Goal: Information Seeking & Learning: Stay updated

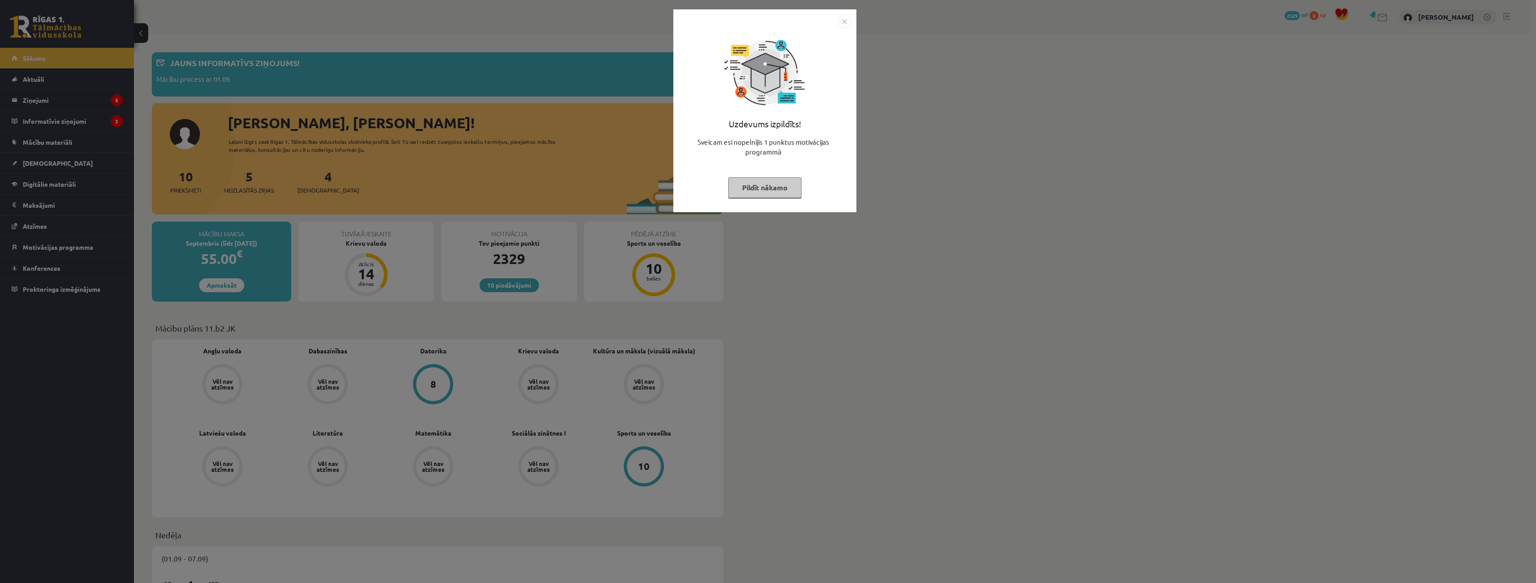
click at [798, 189] on button "Pildīt nākamo" at bounding box center [764, 187] width 73 height 21
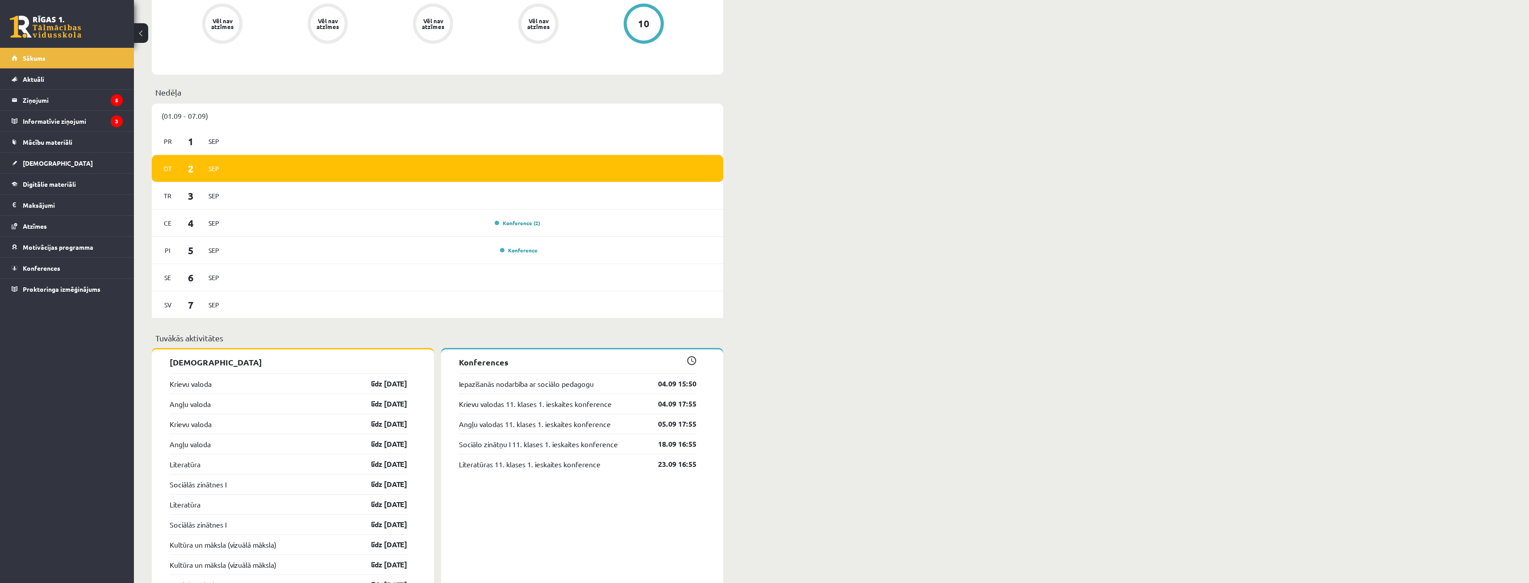
scroll to position [446, 0]
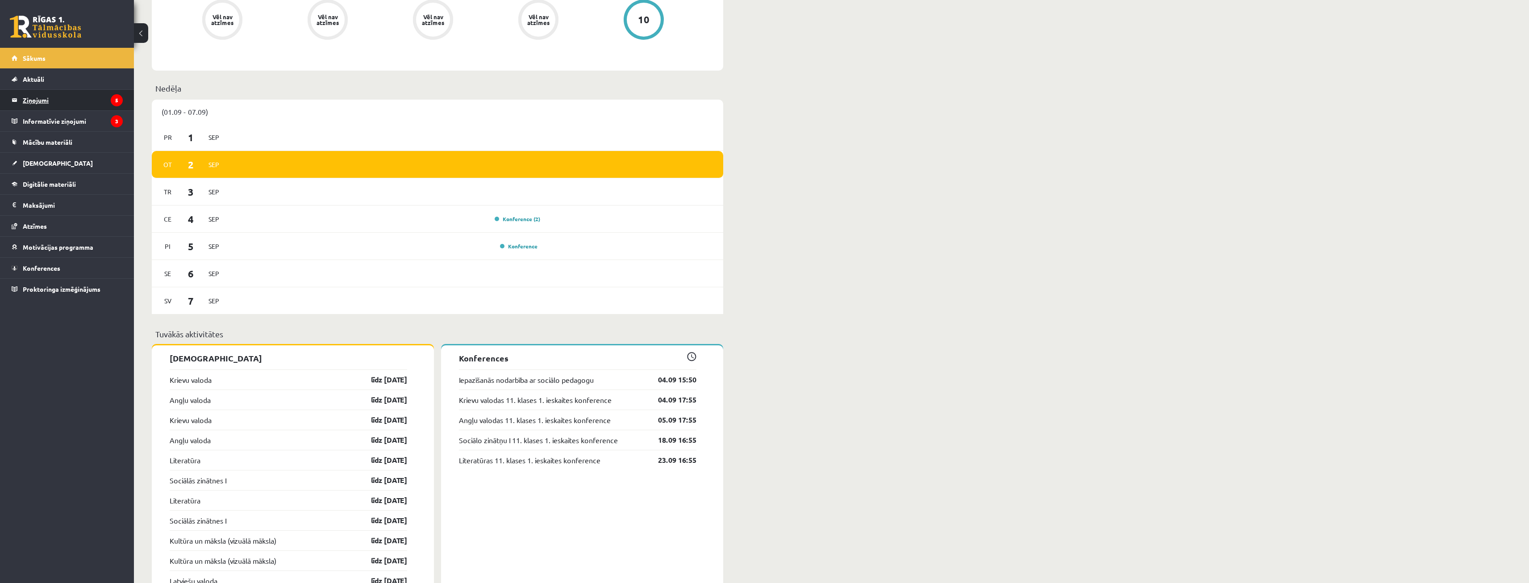
click at [62, 103] on legend "Ziņojumi 5" at bounding box center [73, 100] width 100 height 21
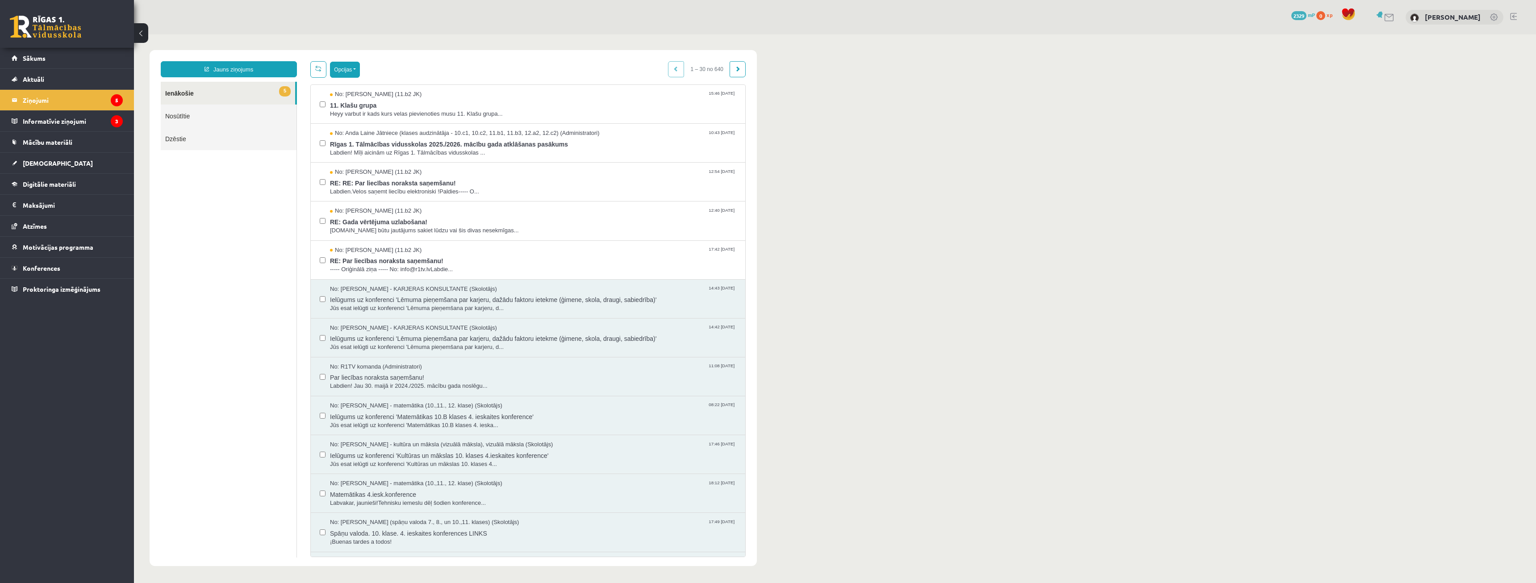
click at [345, 72] on button "Opcijas" at bounding box center [345, 70] width 30 height 16
click at [371, 113] on link "Atzīmēt visus kā lasītus" at bounding box center [399, 113] width 117 height 9
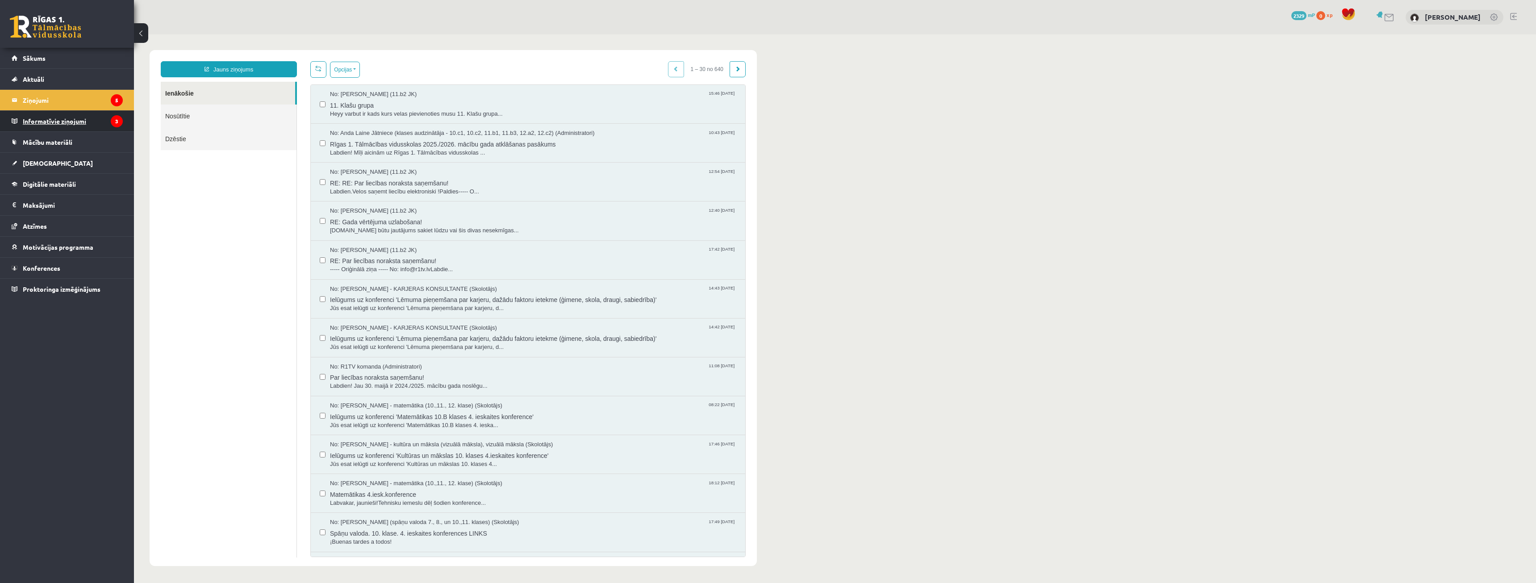
click at [60, 126] on legend "Informatīvie ziņojumi 3" at bounding box center [73, 121] width 100 height 21
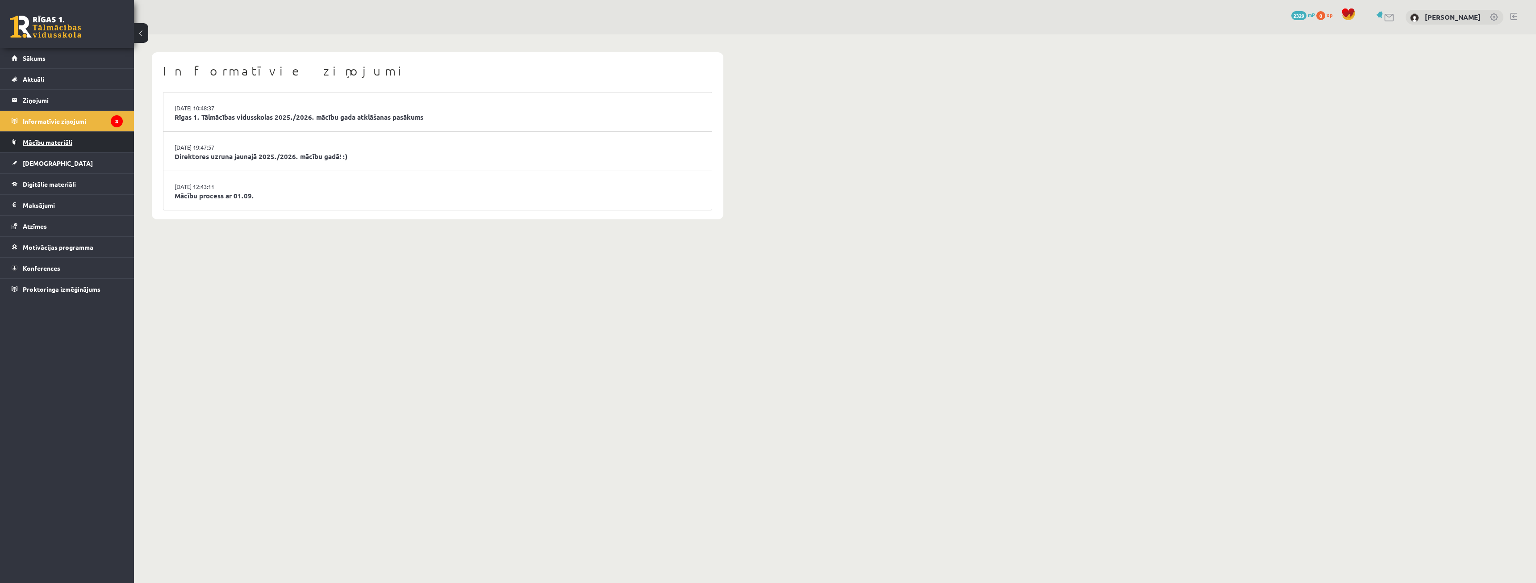
click at [47, 142] on span "Mācību materiāli" at bounding box center [48, 142] width 50 height 8
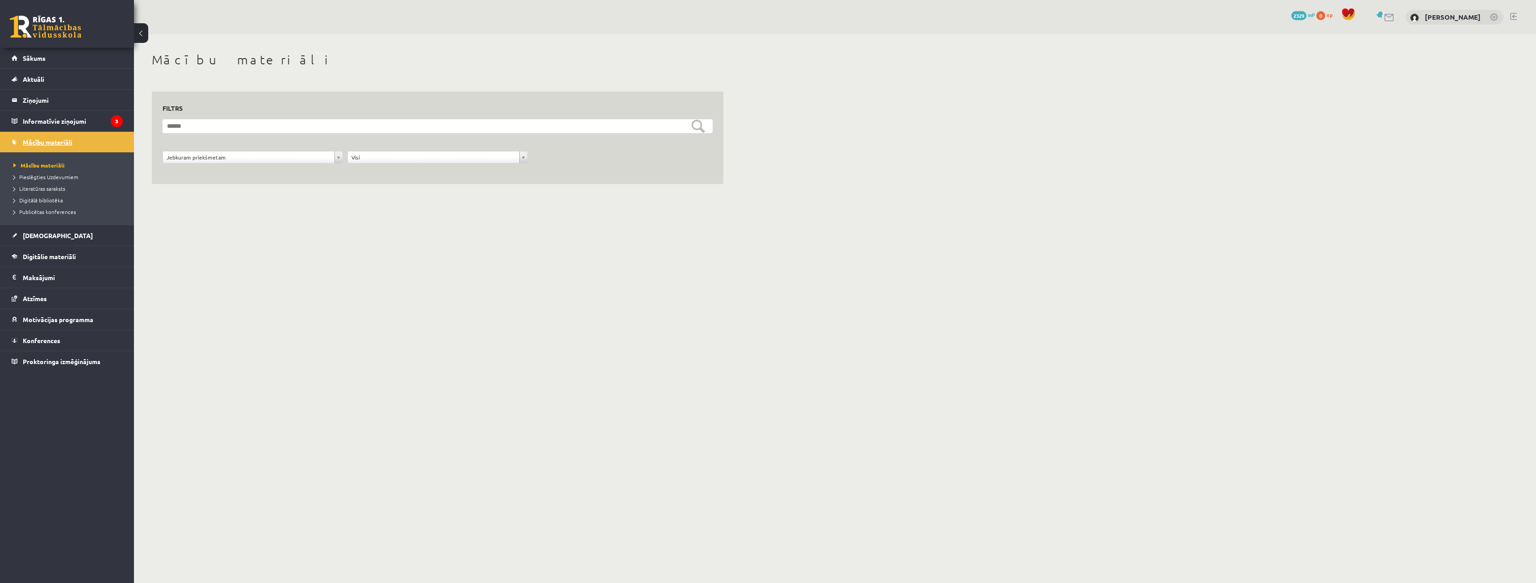
click at [33, 143] on span "Mācību materiāli" at bounding box center [48, 142] width 50 height 8
click at [47, 107] on legend "Ziņojumi 5" at bounding box center [73, 100] width 100 height 21
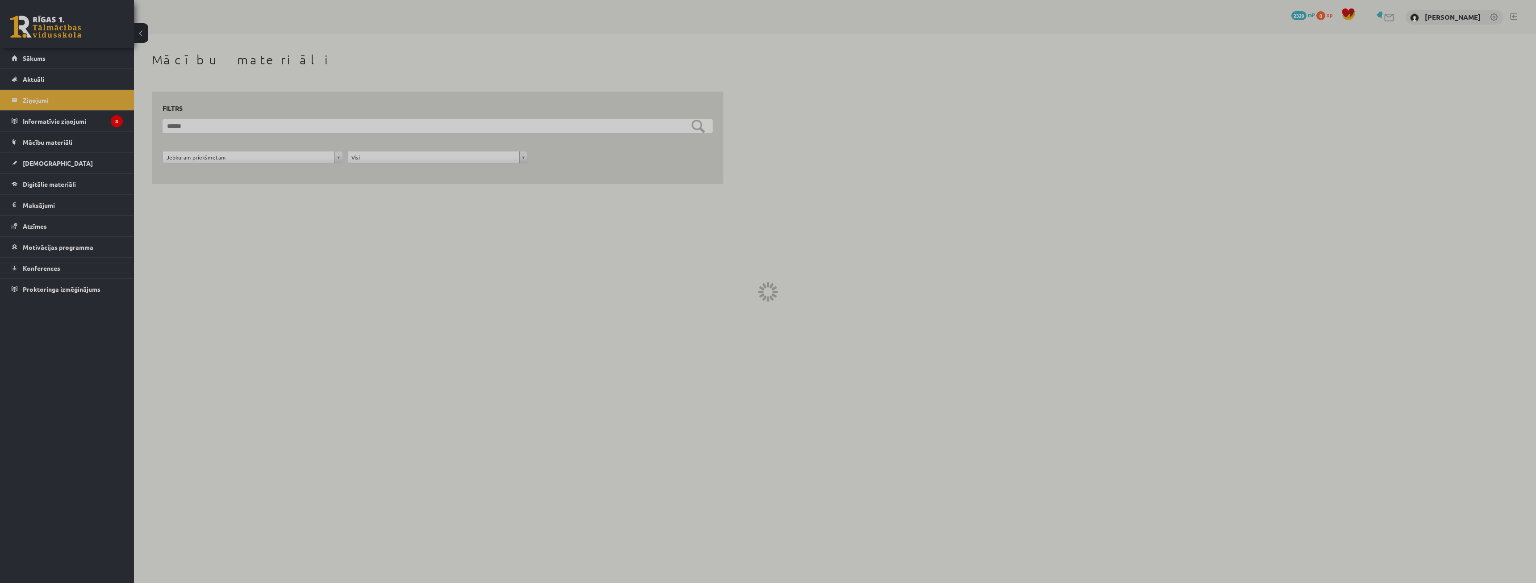
click at [48, 113] on div at bounding box center [768, 291] width 1536 height 583
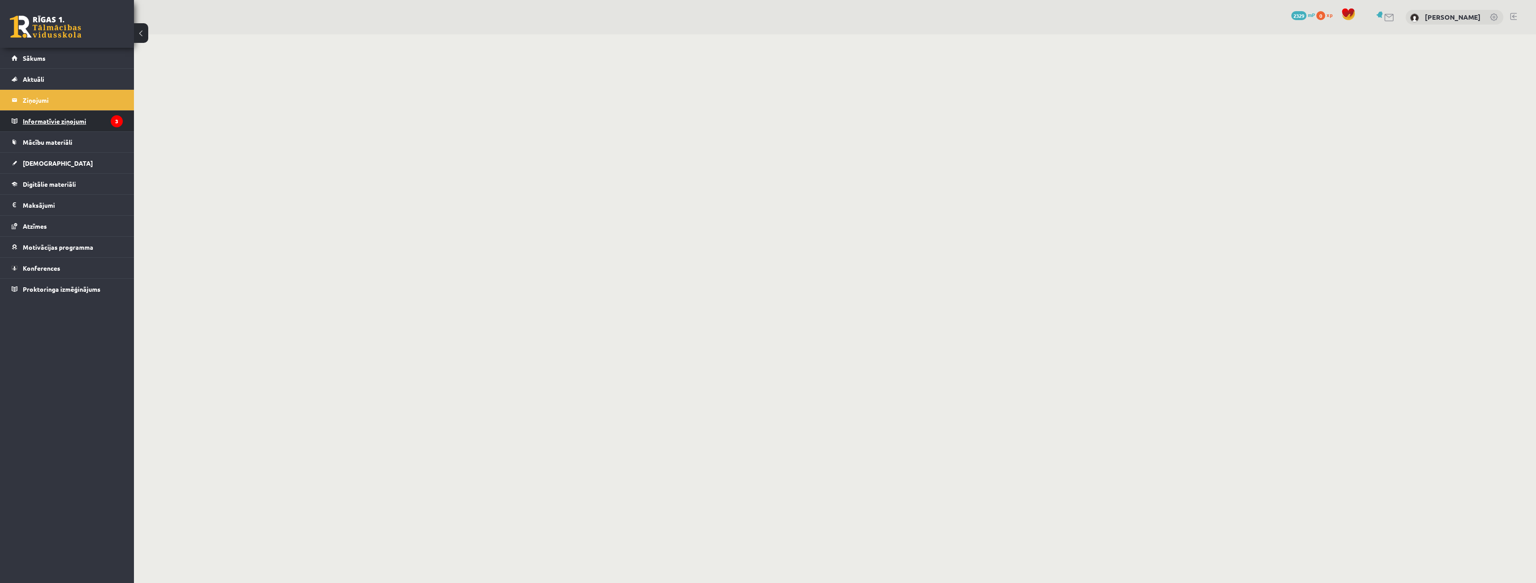
click at [50, 121] on legend "Informatīvie ziņojumi 3" at bounding box center [73, 121] width 100 height 21
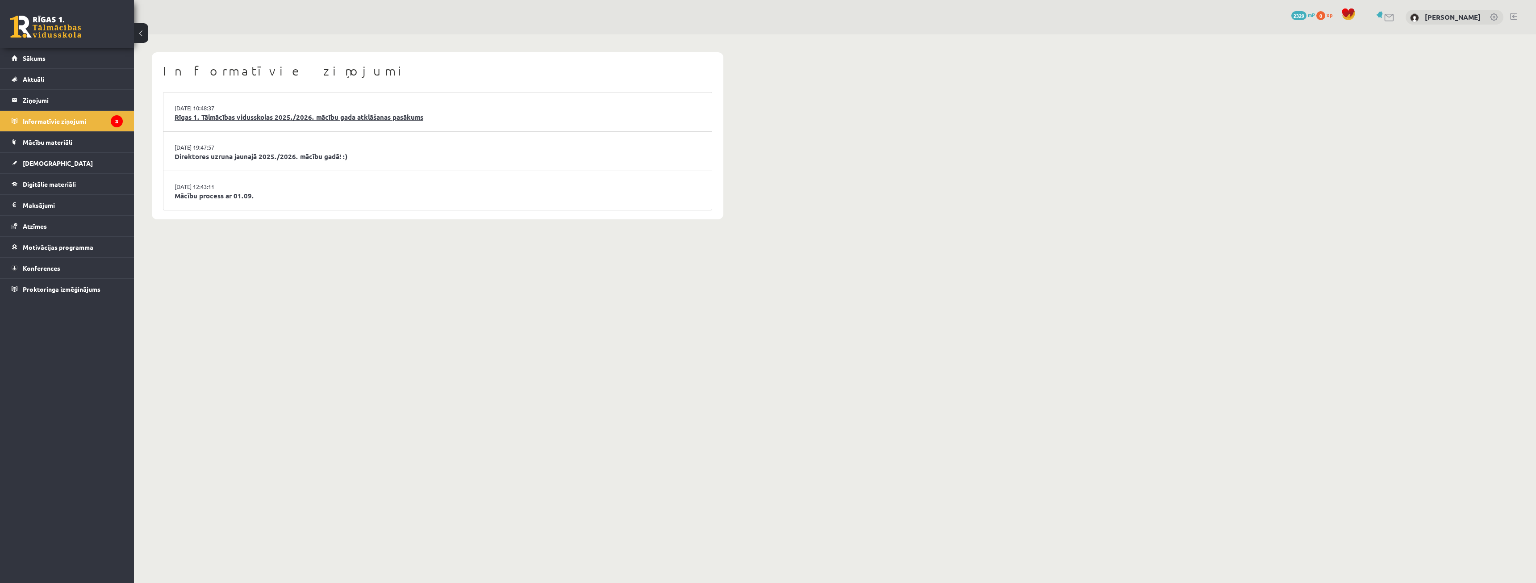
click at [284, 116] on link "Rīgas 1. Tālmācības vidusskolas 2025./2026. mācību gada atklāšanas pasākums" at bounding box center [438, 117] width 526 height 10
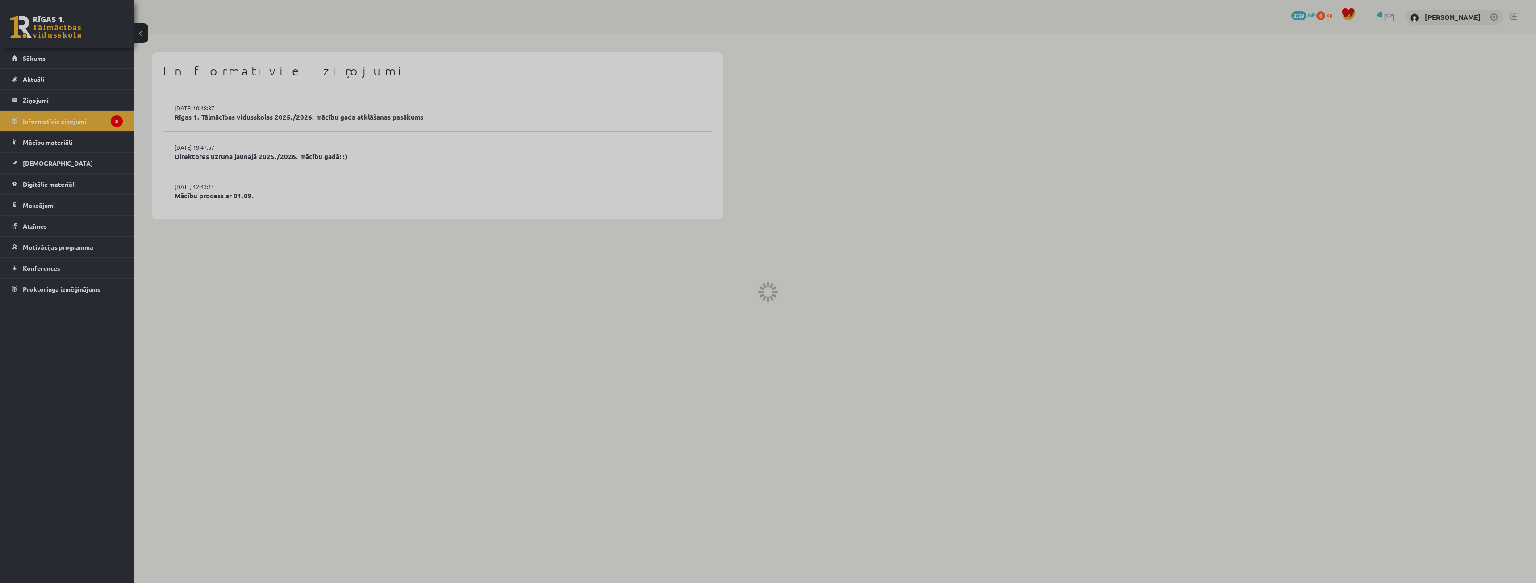
click at [243, 153] on div at bounding box center [768, 291] width 1536 height 583
click at [242, 153] on div at bounding box center [768, 291] width 1536 height 583
click at [241, 153] on div at bounding box center [768, 291] width 1536 height 583
click at [241, 150] on div at bounding box center [768, 291] width 1536 height 583
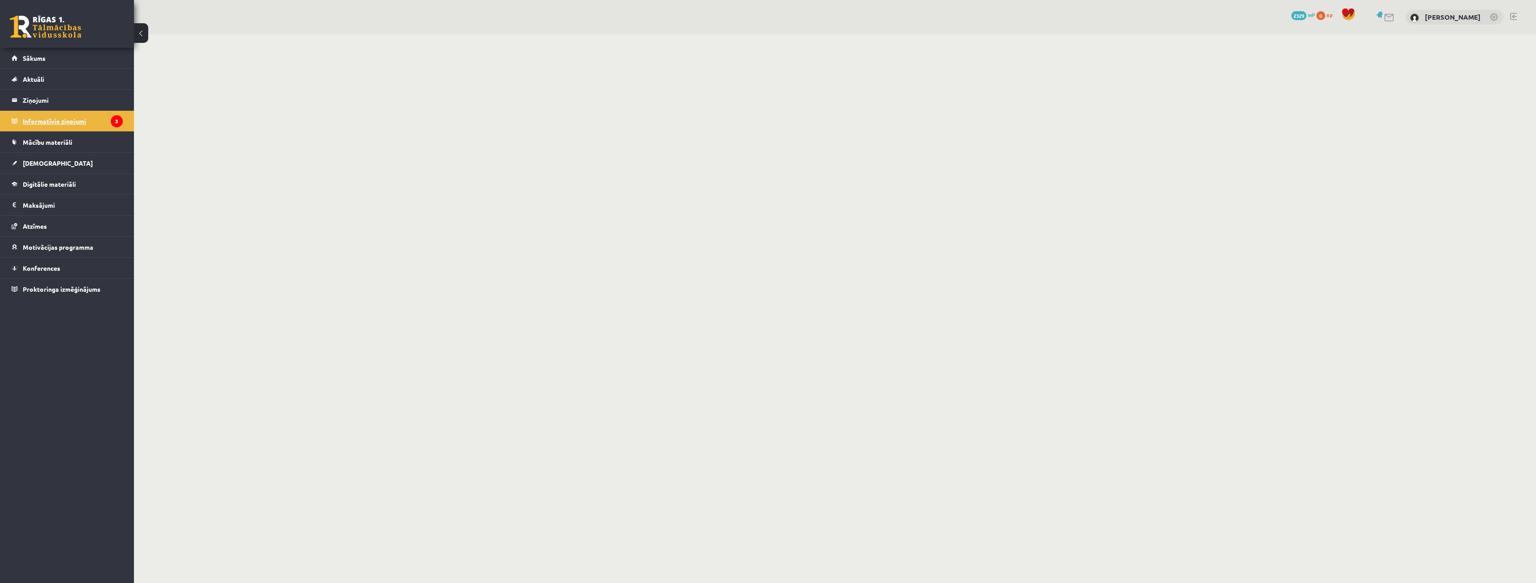
click at [70, 121] on legend "Informatīvie ziņojumi 3" at bounding box center [73, 121] width 100 height 21
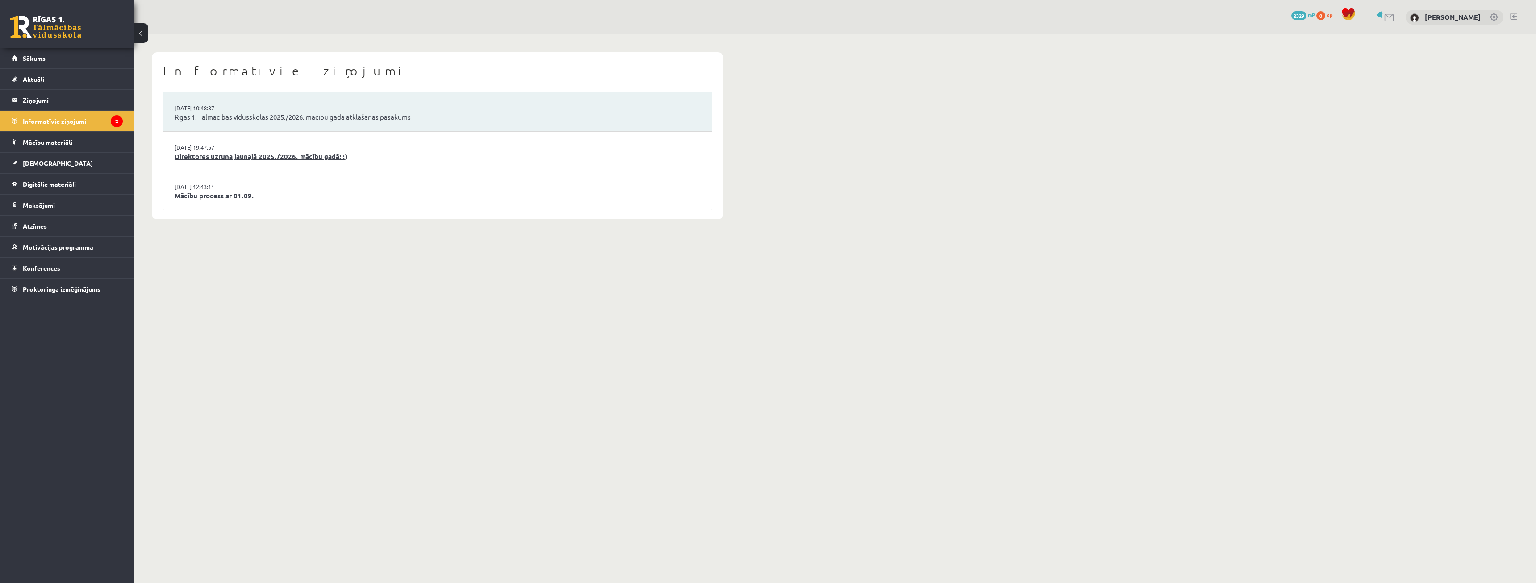
click at [187, 153] on link "Direktores uzruna jaunajā 2025./2026. mācību gadā! :)" at bounding box center [438, 156] width 526 height 10
click at [208, 195] on link "Mācību process ar 01.09." at bounding box center [438, 196] width 526 height 10
click at [64, 141] on span "Mācību materiāli" at bounding box center [48, 142] width 50 height 8
